Goal: Task Accomplishment & Management: Use online tool/utility

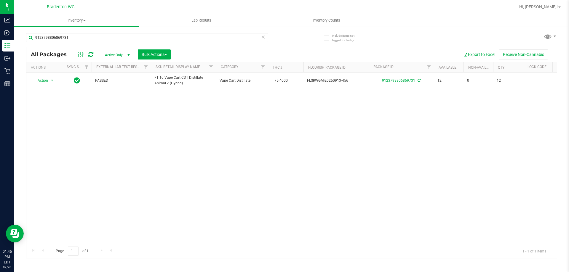
click at [265, 36] on icon at bounding box center [263, 36] width 4 height 7
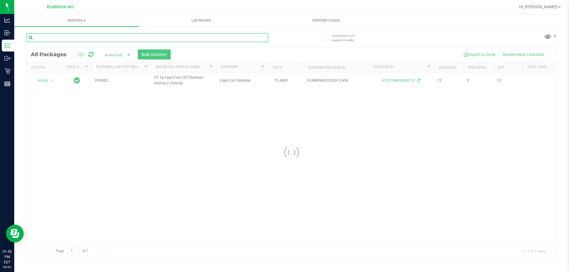
click at [241, 37] on input "text" at bounding box center [147, 37] width 242 height 9
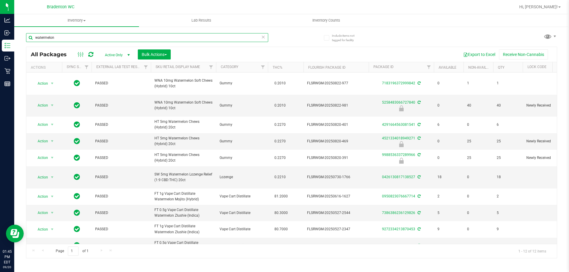
type input "watermelon"
click at [262, 34] on icon at bounding box center [263, 36] width 4 height 7
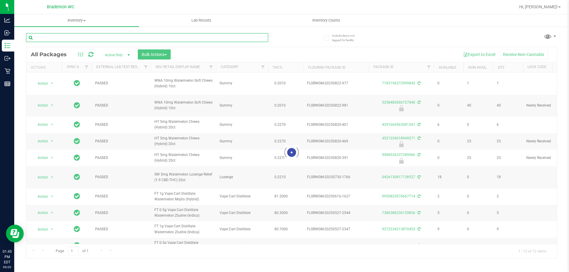
click at [239, 37] on input "text" at bounding box center [147, 37] width 242 height 9
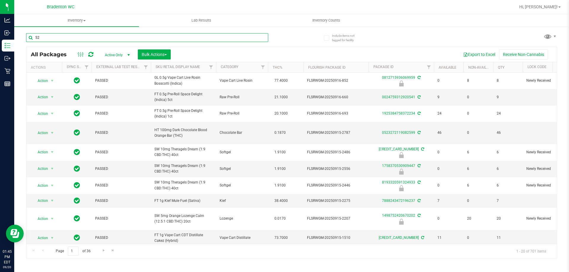
type input "5"
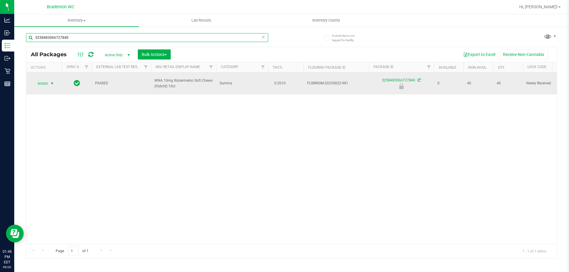
type input "5258483066727840"
click at [42, 82] on span "Action" at bounding box center [40, 83] width 16 height 8
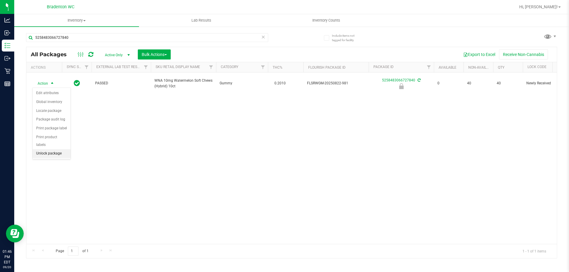
click at [43, 149] on li "Unlock package" at bounding box center [52, 153] width 38 height 9
